Goal: Task Accomplishment & Management: Complete application form

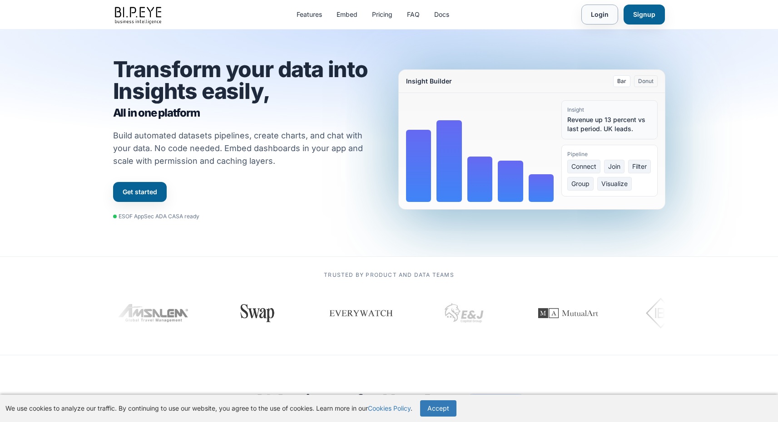
click at [600, 15] on link "Login" at bounding box center [599, 15] width 37 height 20
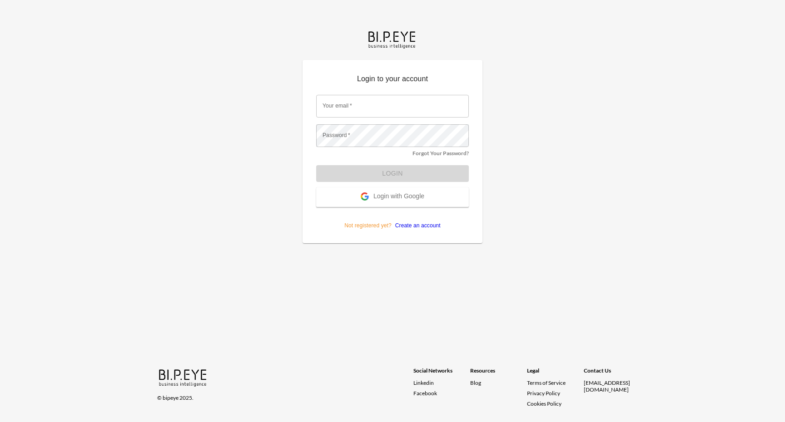
click at [390, 105] on input "Your email   *" at bounding box center [392, 106] width 153 height 23
click at [258, 190] on div "Login to your account Your email   * Your email   * Password   * Password   * F…" at bounding box center [392, 211] width 785 height 422
click at [358, 112] on input "Your email   *" at bounding box center [392, 106] width 153 height 23
click at [332, 220] on p "Not registered yet? Create an account" at bounding box center [392, 218] width 153 height 23
